Goal: Information Seeking & Learning: Learn about a topic

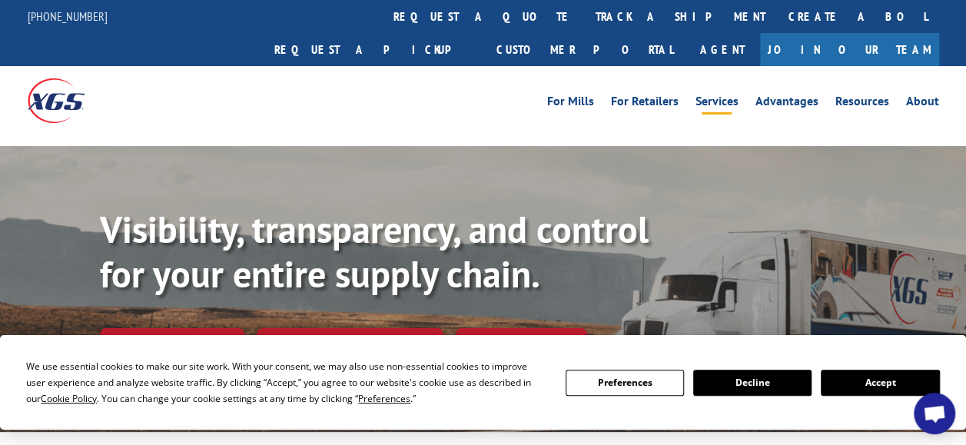
click at [715, 95] on link "Services" at bounding box center [716, 103] width 43 height 17
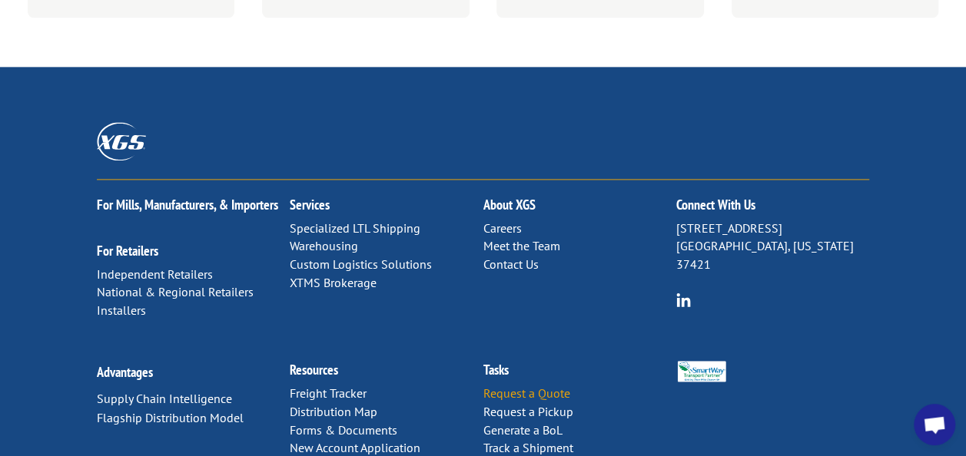
scroll to position [999, 0]
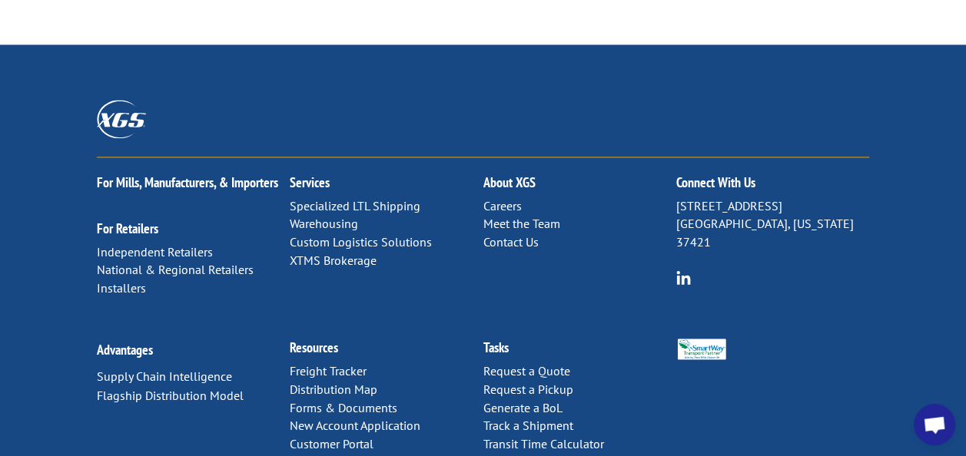
click at [352, 382] on link "Distribution Map" at bounding box center [334, 389] width 88 height 15
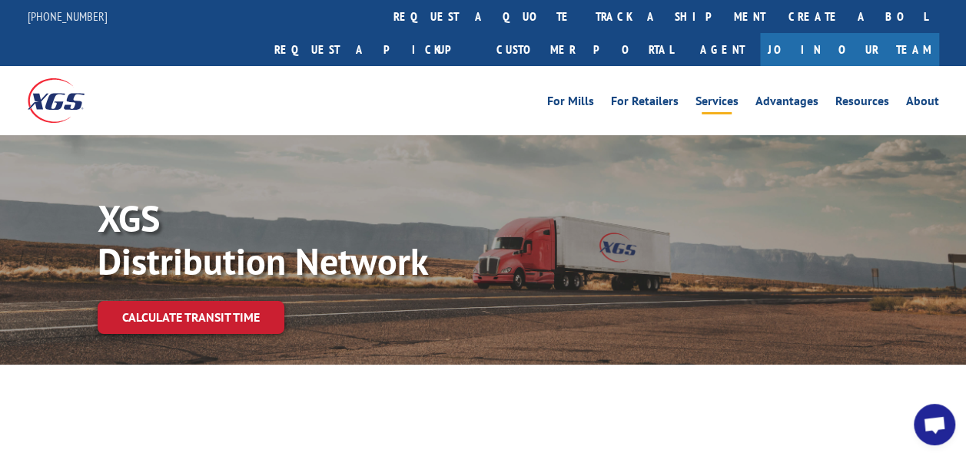
click at [728, 95] on link "Services" at bounding box center [716, 103] width 43 height 17
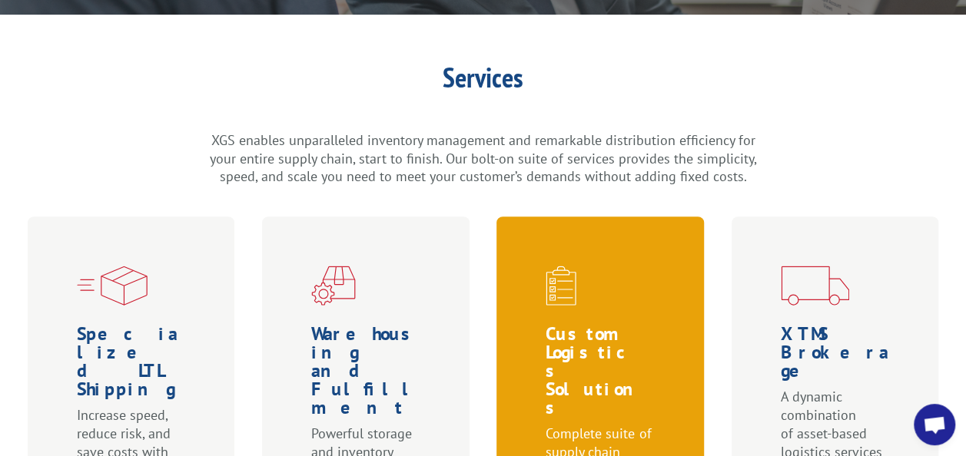
scroll to position [461, 0]
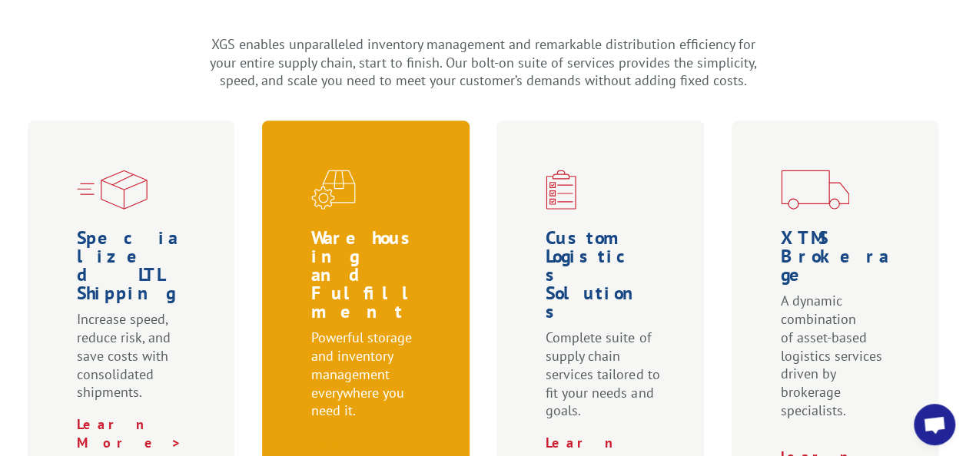
drag, startPoint x: 378, startPoint y: 380, endPoint x: 373, endPoint y: 365, distance: 15.3
click at [377, 434] on link "Learn More >" at bounding box center [363, 452] width 105 height 36
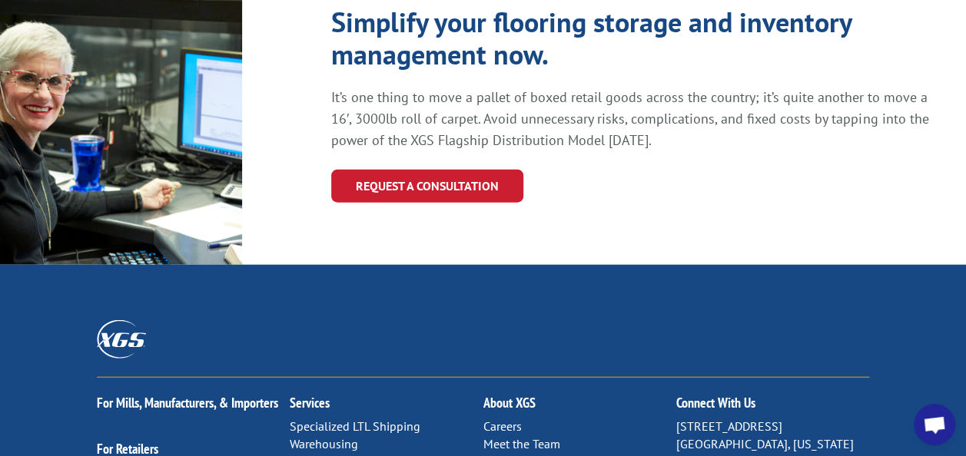
scroll to position [1844, 0]
